Goal: Find specific page/section: Find specific page/section

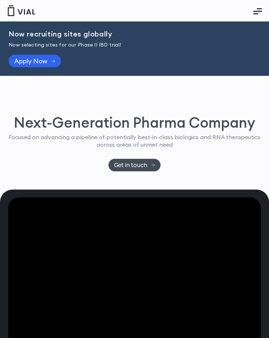
click at [255, 10] on icon "Essential Addons Toggle Menu" at bounding box center [258, 11] width 9 height 9
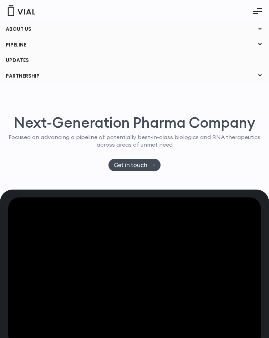
click at [260, 30] on icon at bounding box center [261, 28] width 10 height 9
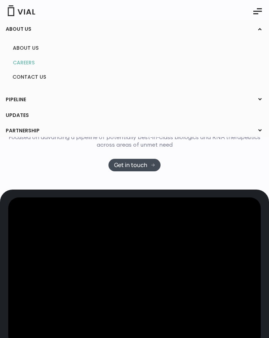
click at [17, 67] on link "CAREERS" at bounding box center [134, 62] width 254 height 11
